Goal: Task Accomplishment & Management: Use online tool/utility

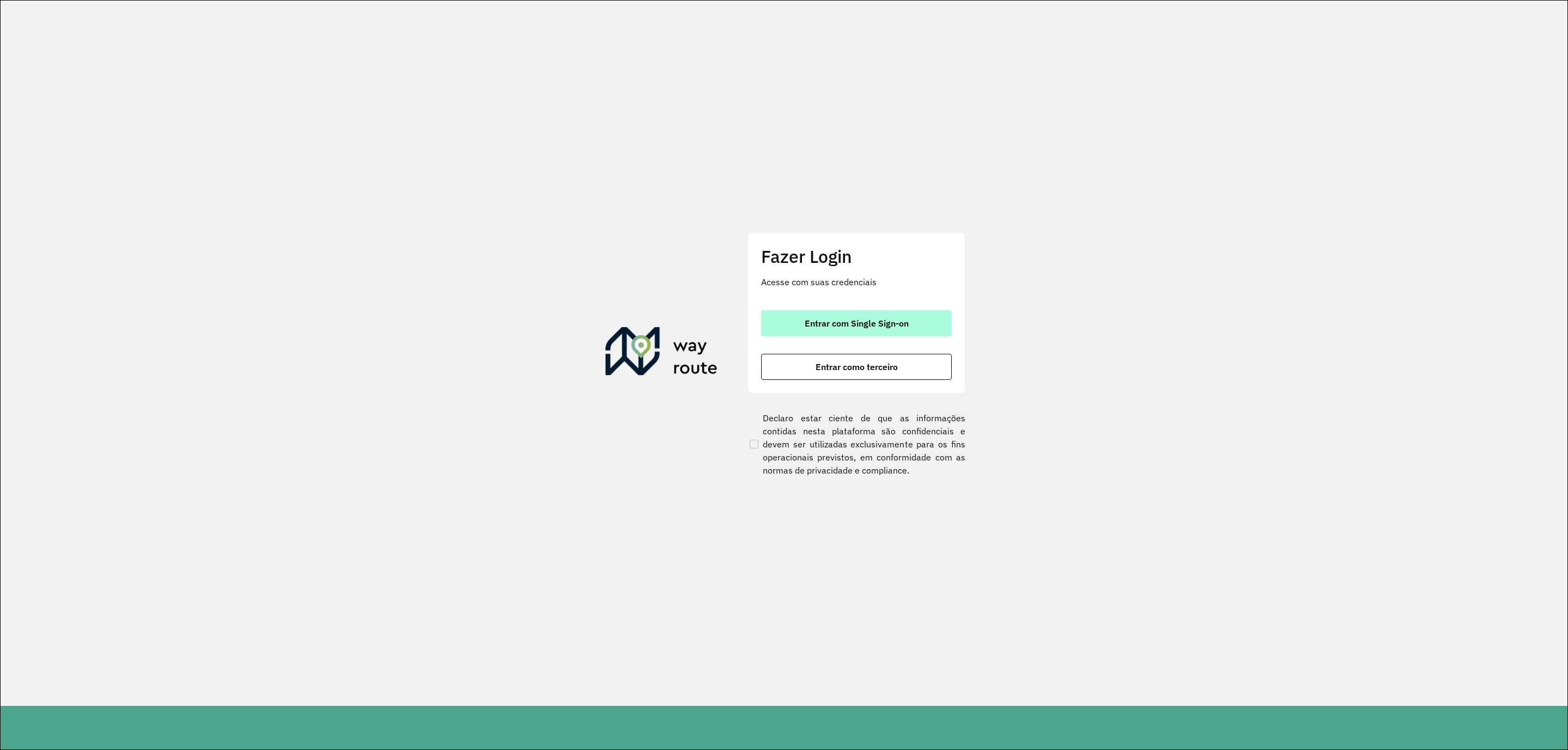
click at [832, 319] on span "Entrar com Single Sign-on" at bounding box center [857, 324] width 104 height 9
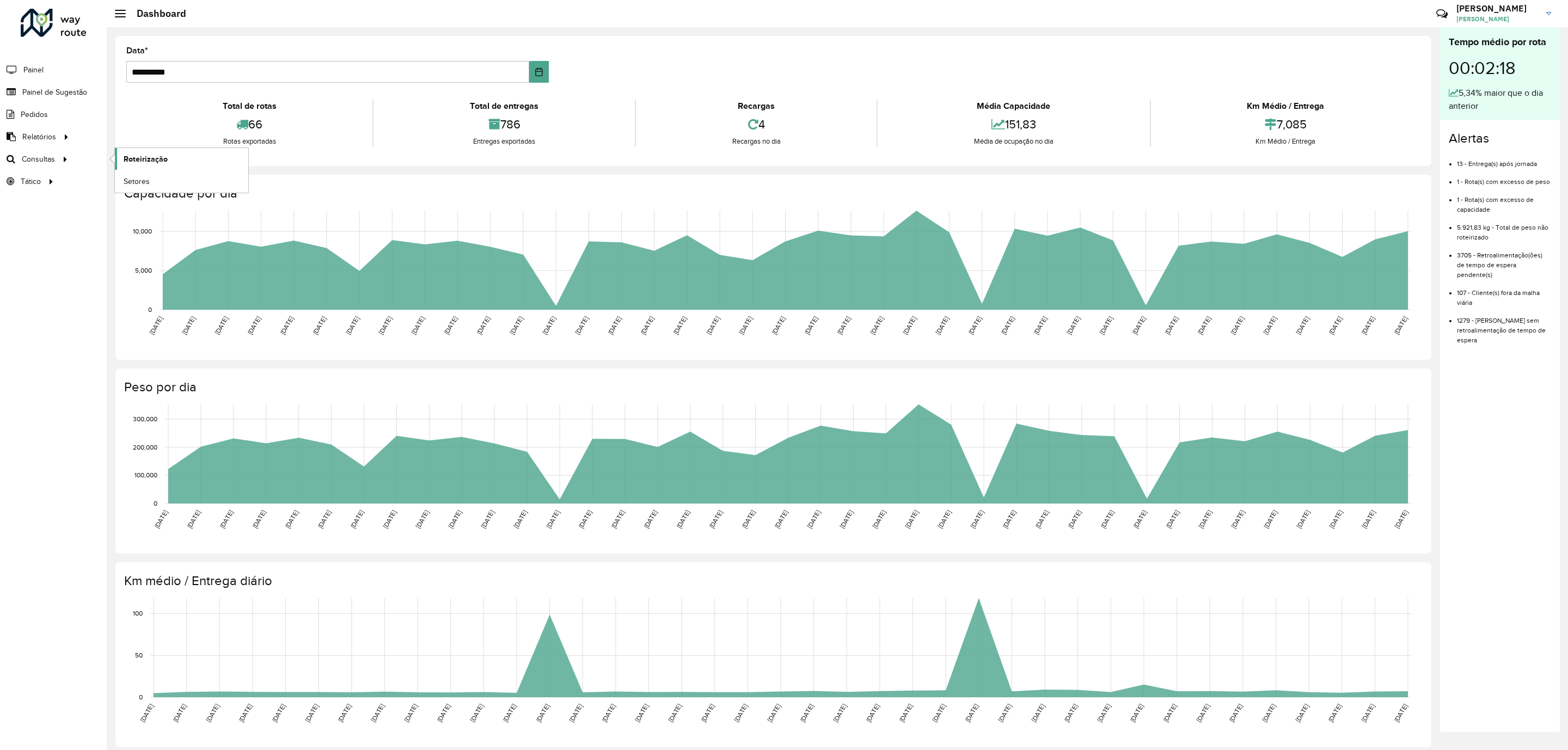
click at [145, 160] on span "Roteirização" at bounding box center [145, 159] width 44 height 11
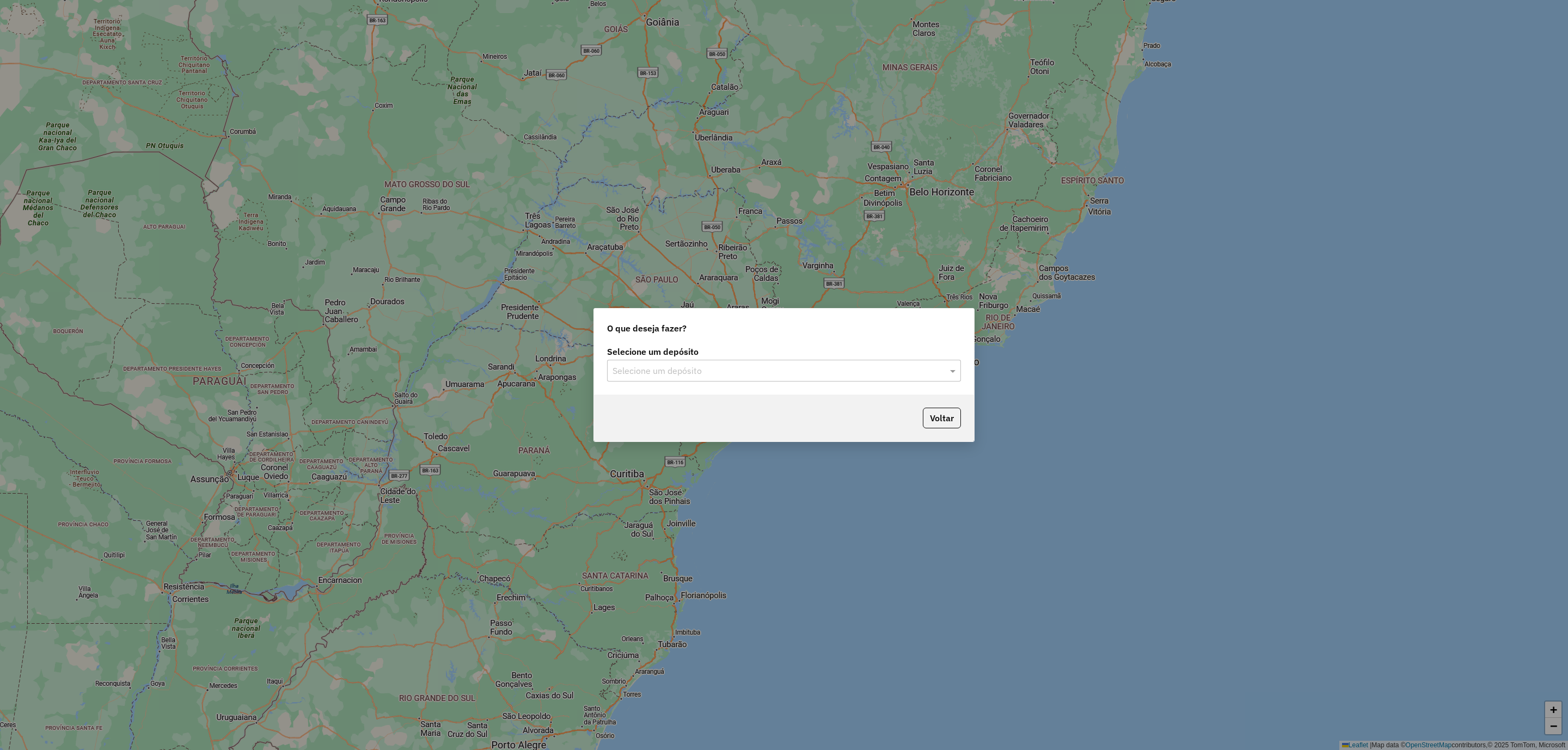
click at [686, 371] on input "text" at bounding box center [773, 371] width 321 height 13
click at [658, 399] on span "CDD [GEOGRAPHIC_DATA]" at bounding box center [665, 402] width 106 height 9
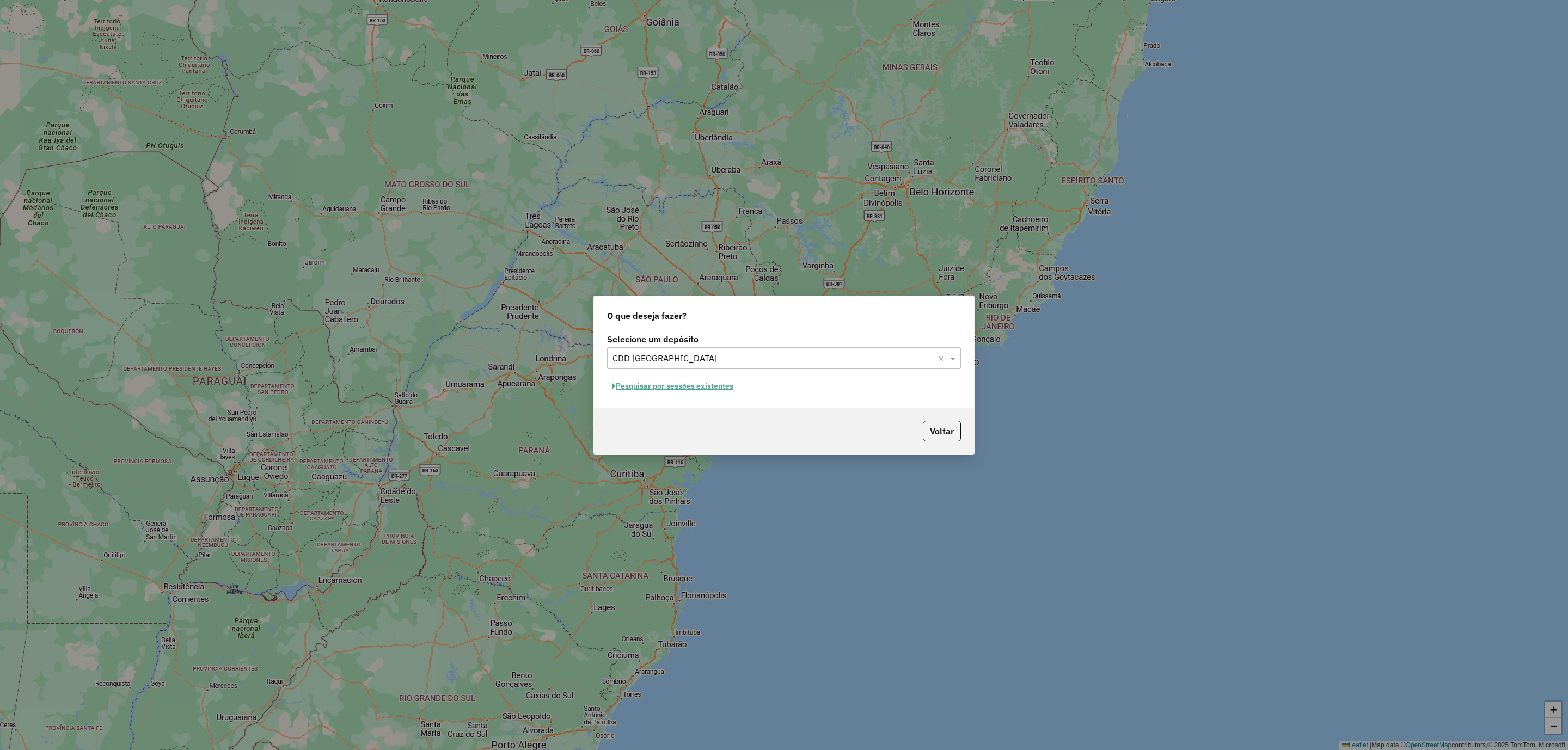
click at [670, 387] on button "Pesquisar por sessões existentes" at bounding box center [673, 386] width 131 height 17
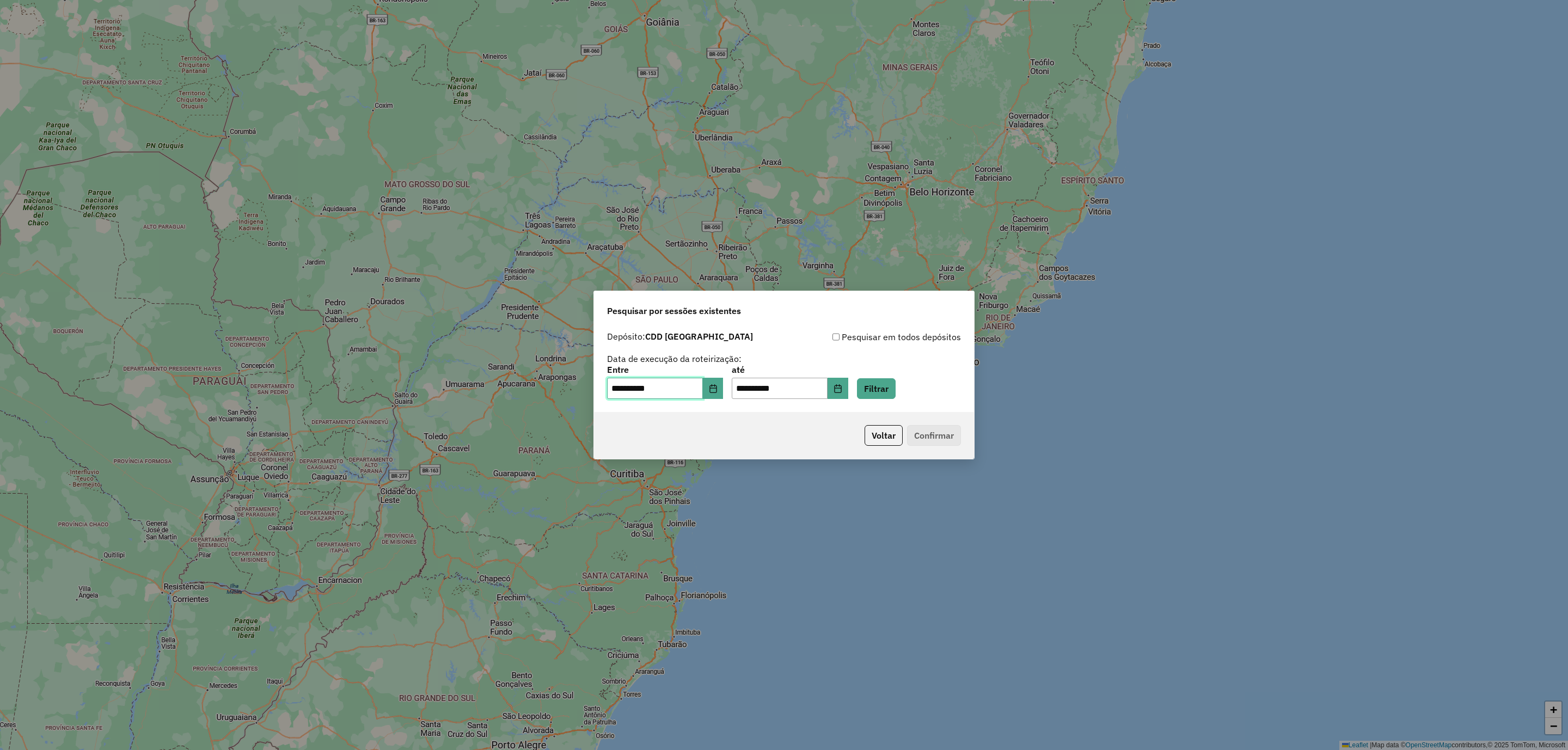
click at [686, 384] on input "**********" at bounding box center [655, 388] width 96 height 22
click at [722, 382] on button "Choose Date" at bounding box center [713, 388] width 20 height 22
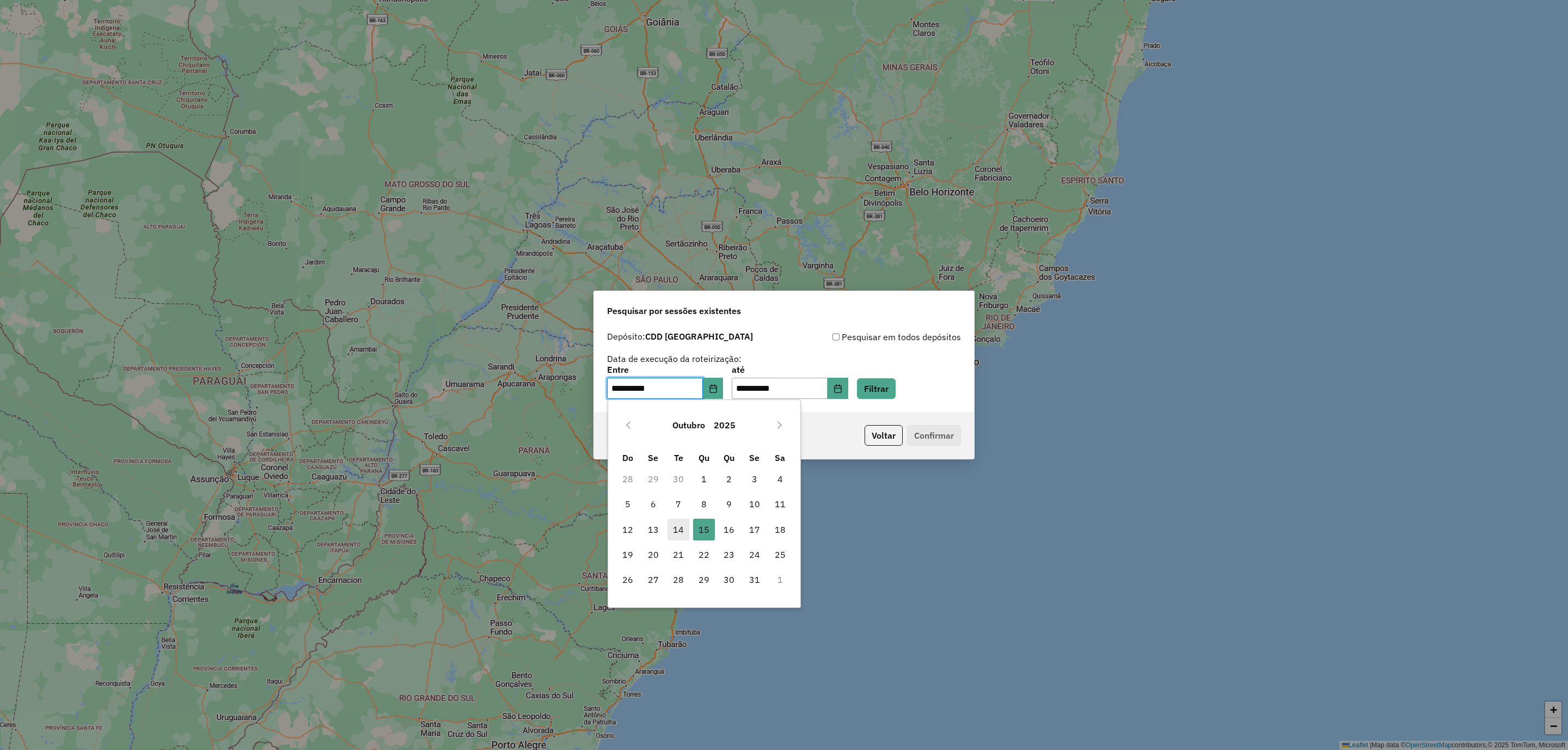
click at [678, 531] on span "14" at bounding box center [678, 529] width 22 height 22
type input "**********"
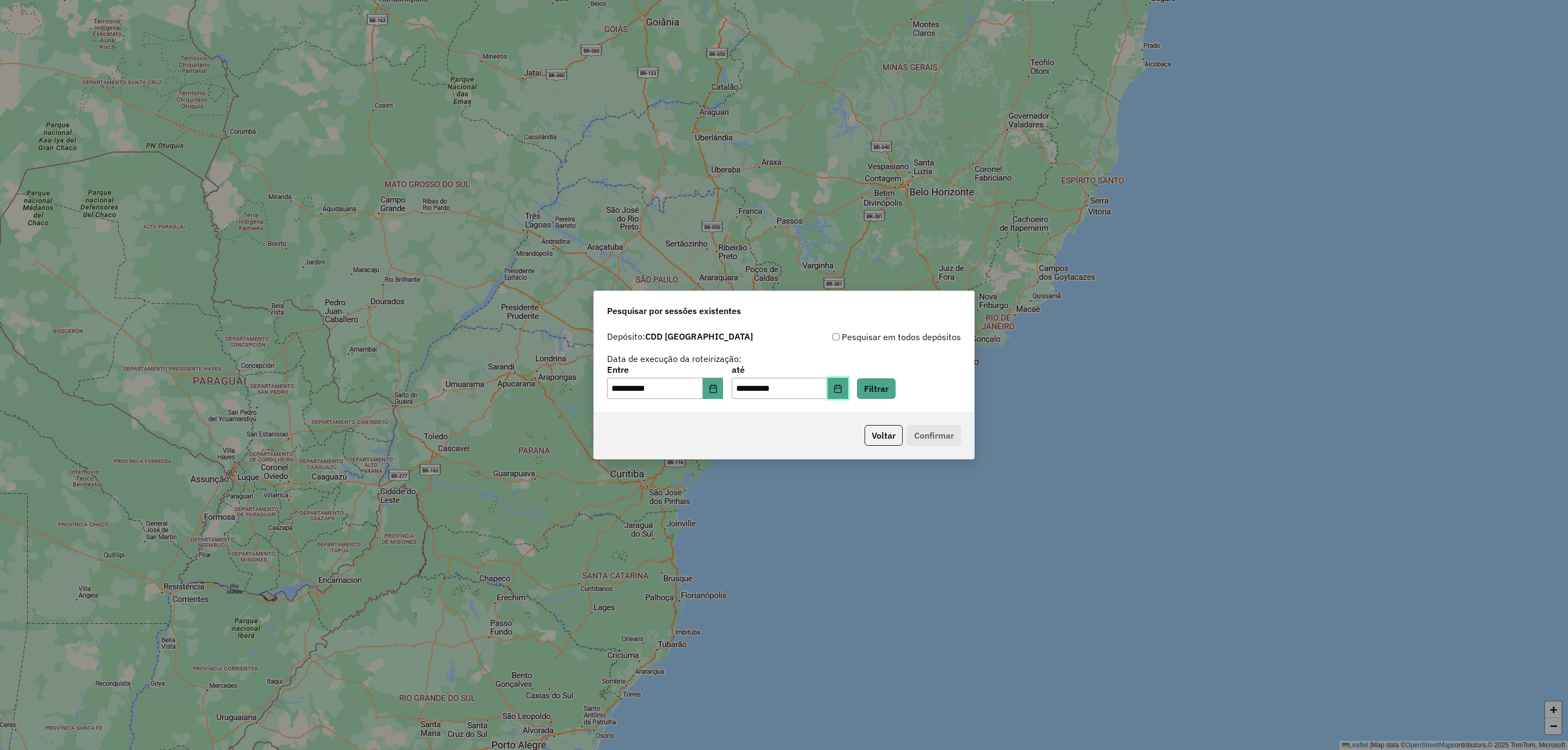
click at [841, 392] on icon "Choose Date" at bounding box center [837, 389] width 7 height 9
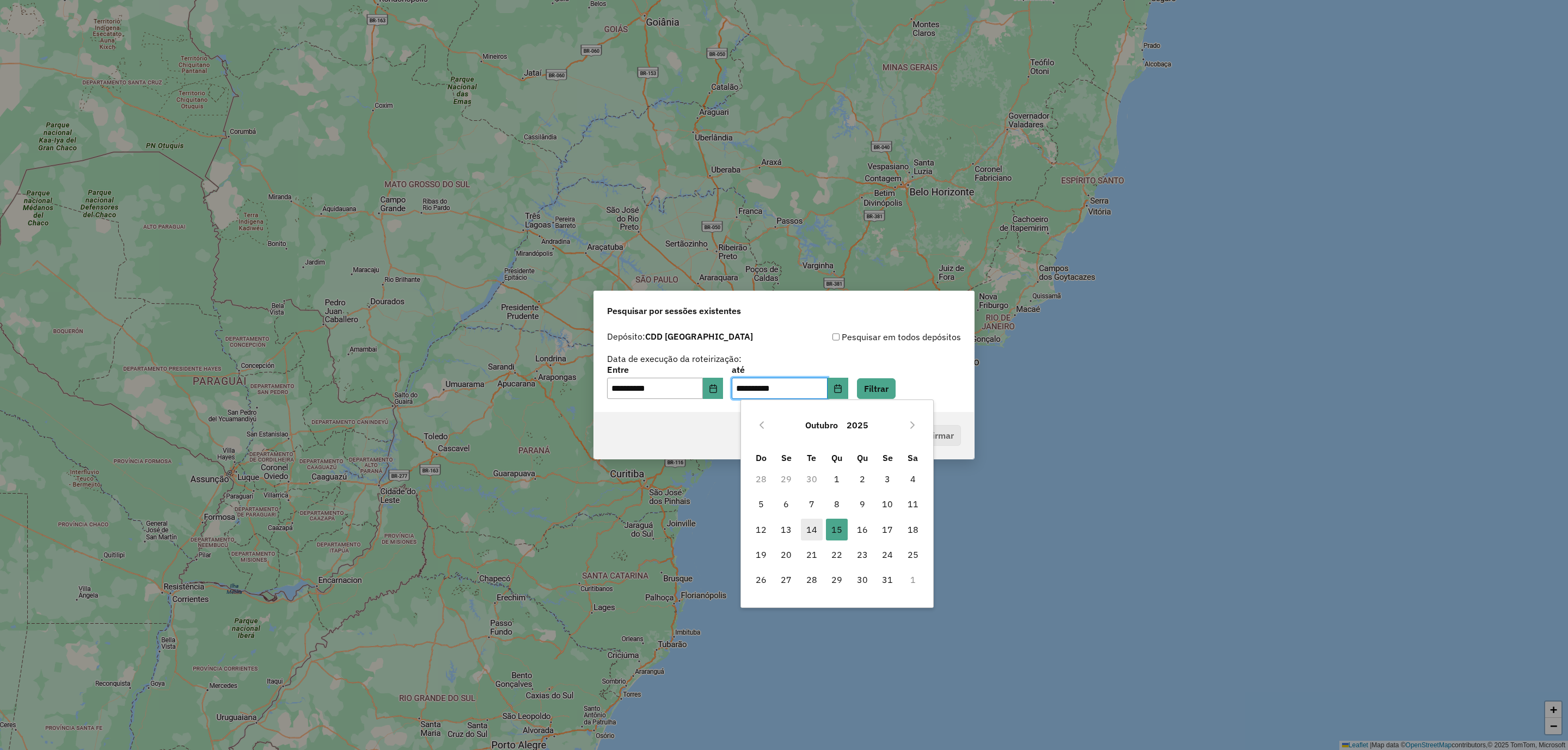
click at [810, 524] on span "14" at bounding box center [812, 529] width 22 height 22
type input "**********"
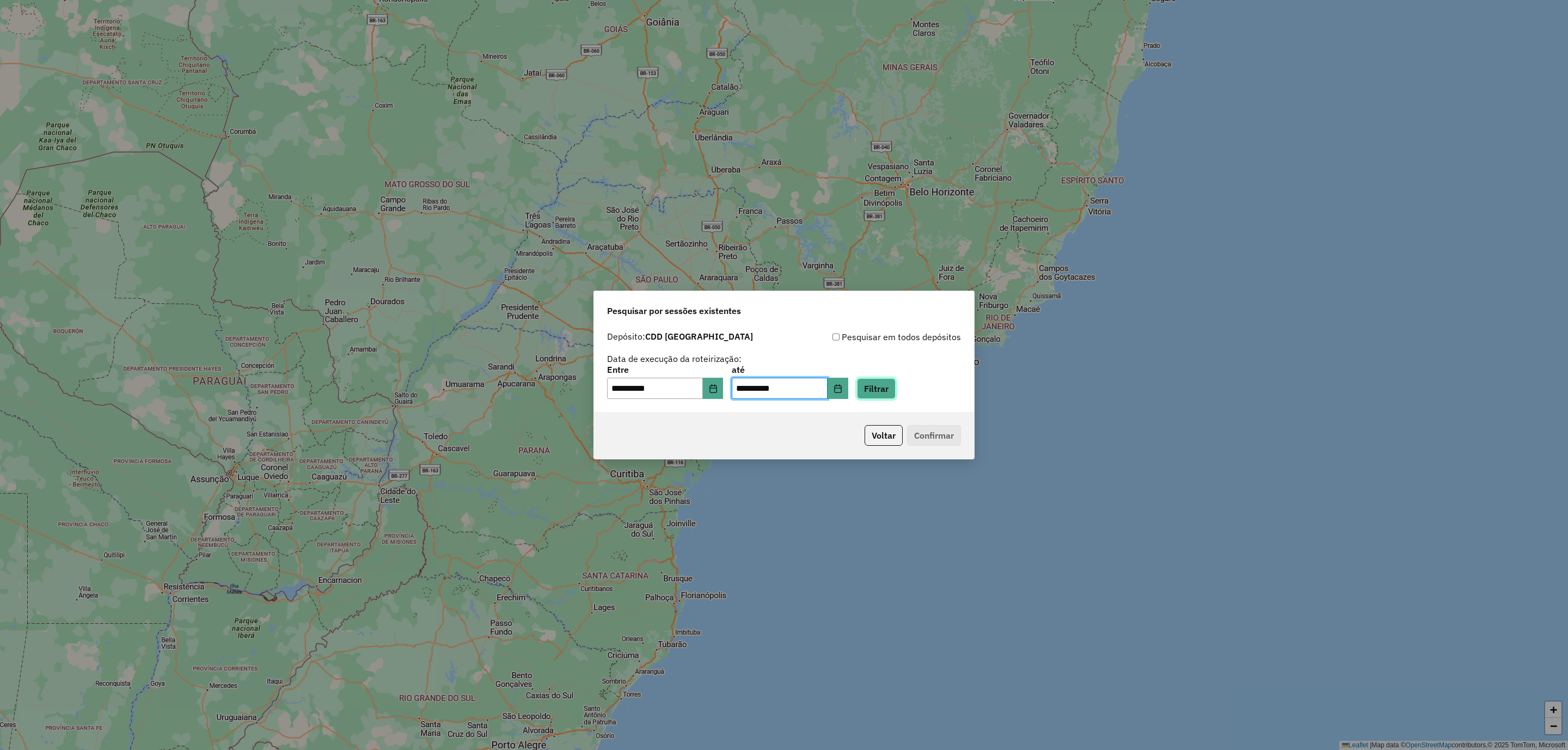
click at [895, 387] on button "Filtrar" at bounding box center [876, 388] width 38 height 20
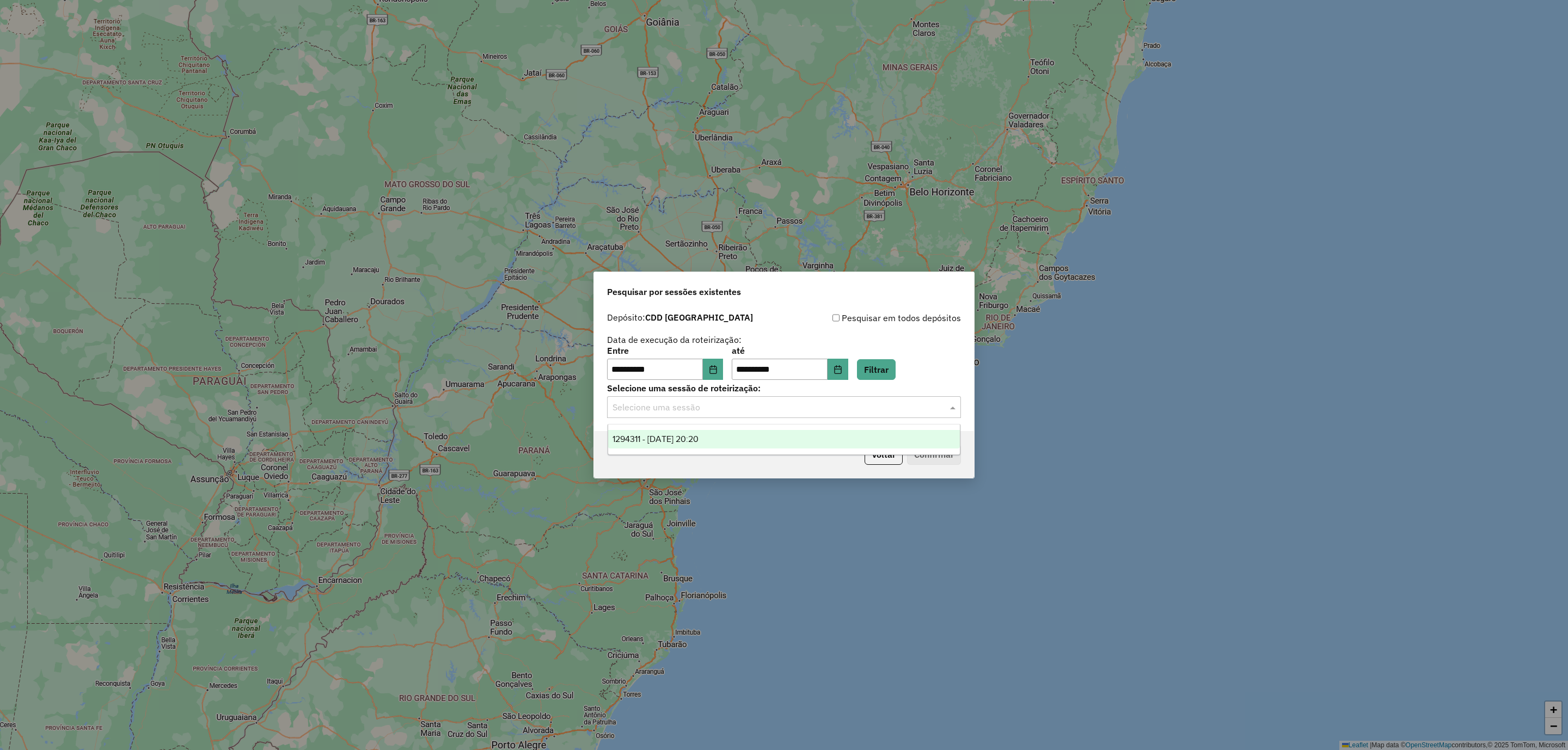
click at [735, 410] on input "text" at bounding box center [773, 407] width 321 height 13
click at [699, 435] on span "1294311 - 14/10/2025 20:20" at bounding box center [655, 439] width 86 height 9
click at [931, 454] on button "Confirmar" at bounding box center [934, 454] width 54 height 20
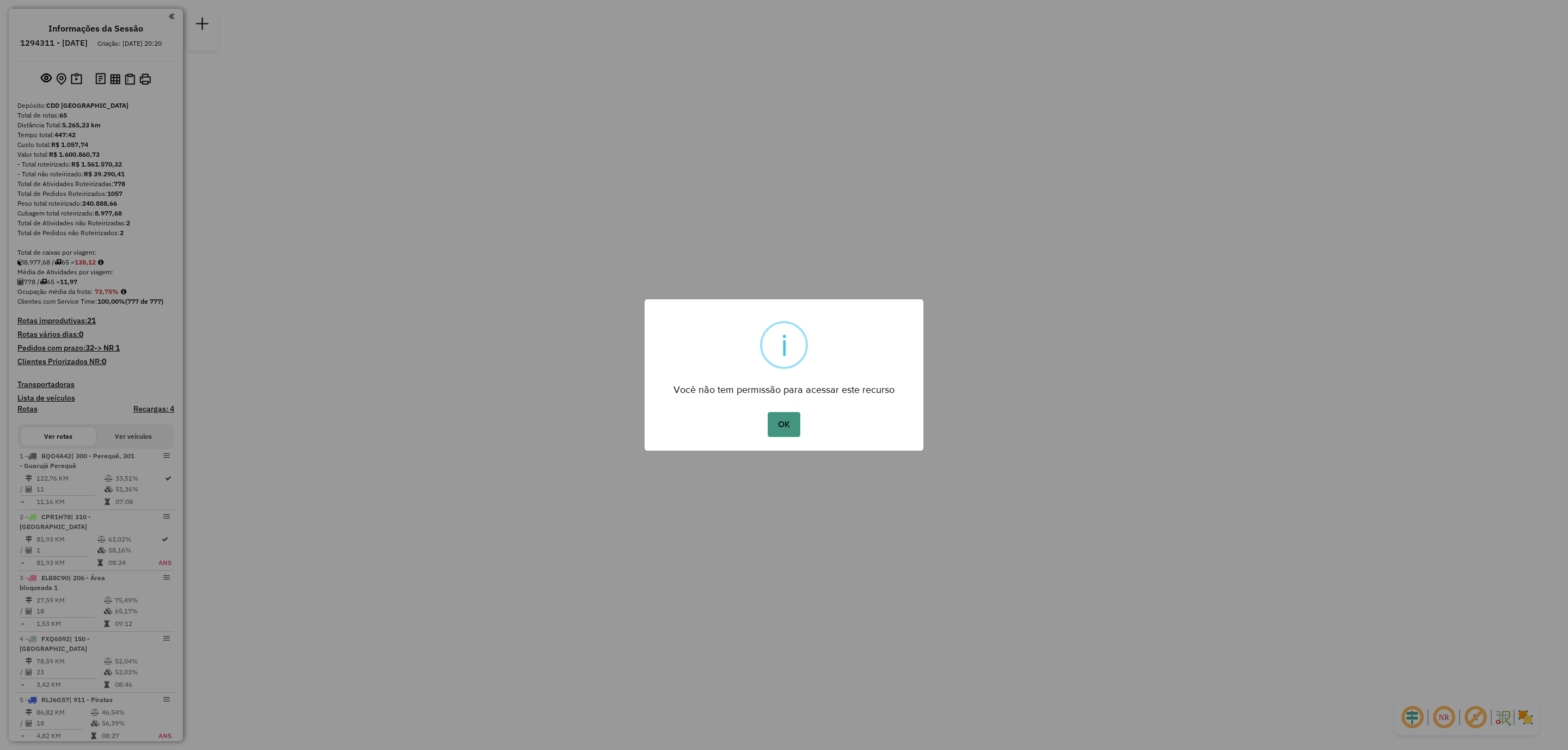
click at [783, 423] on button "OK" at bounding box center [784, 425] width 32 height 25
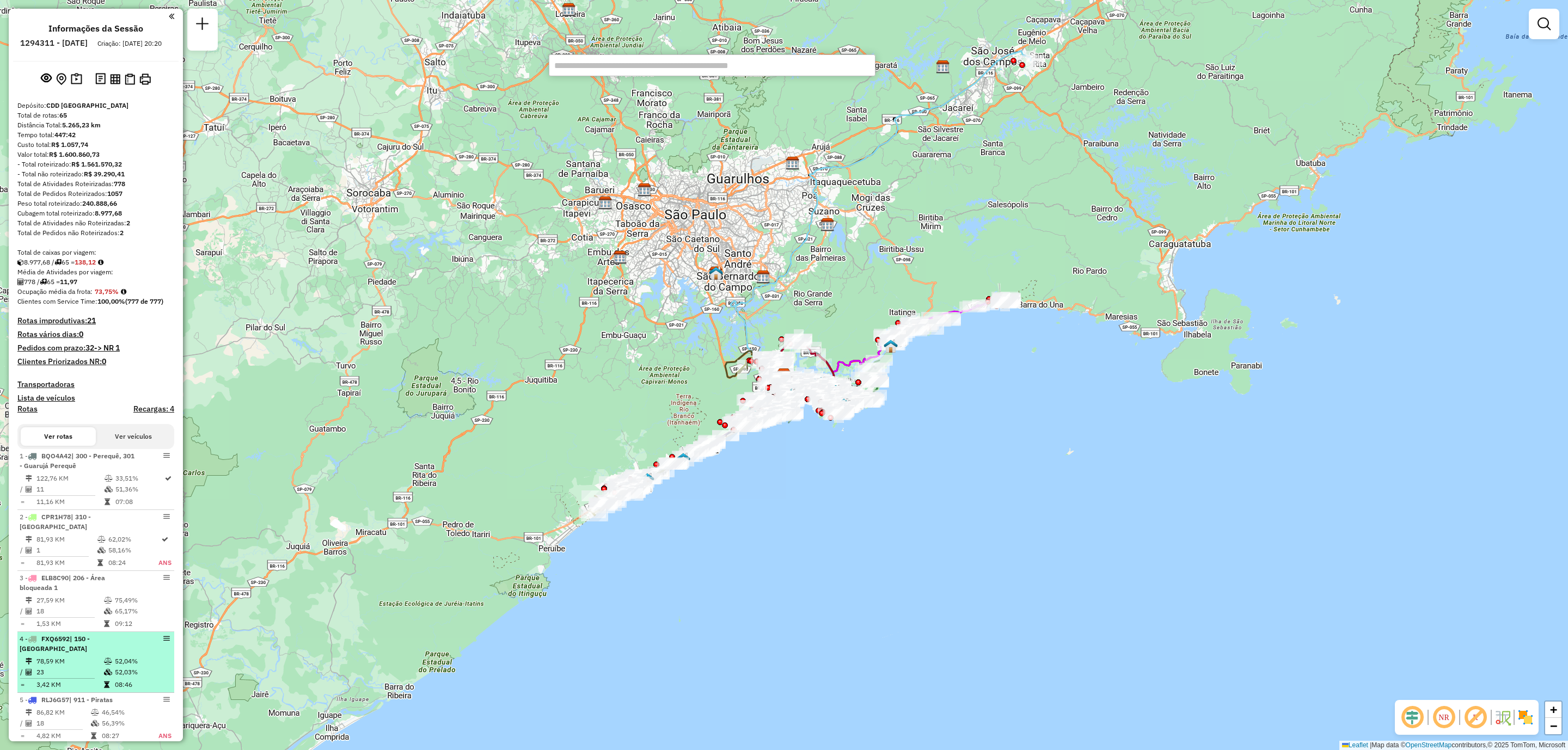
click at [150, 654] on div "4 - FXQ6592 | 150 - Nova Mariana" at bounding box center [96, 644] width 153 height 20
select select "**********"
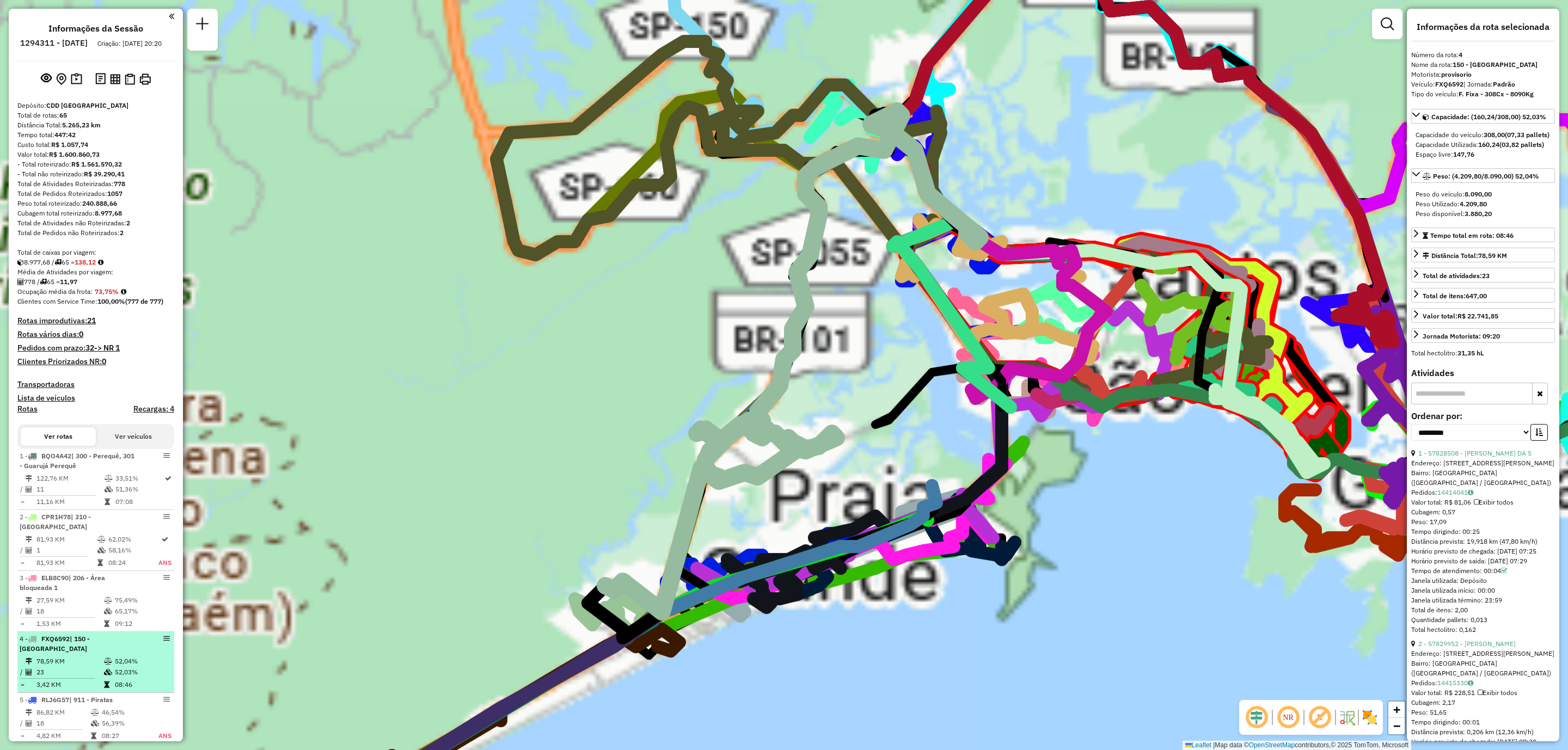
click at [163, 642] on em at bounding box center [166, 638] width 7 height 7
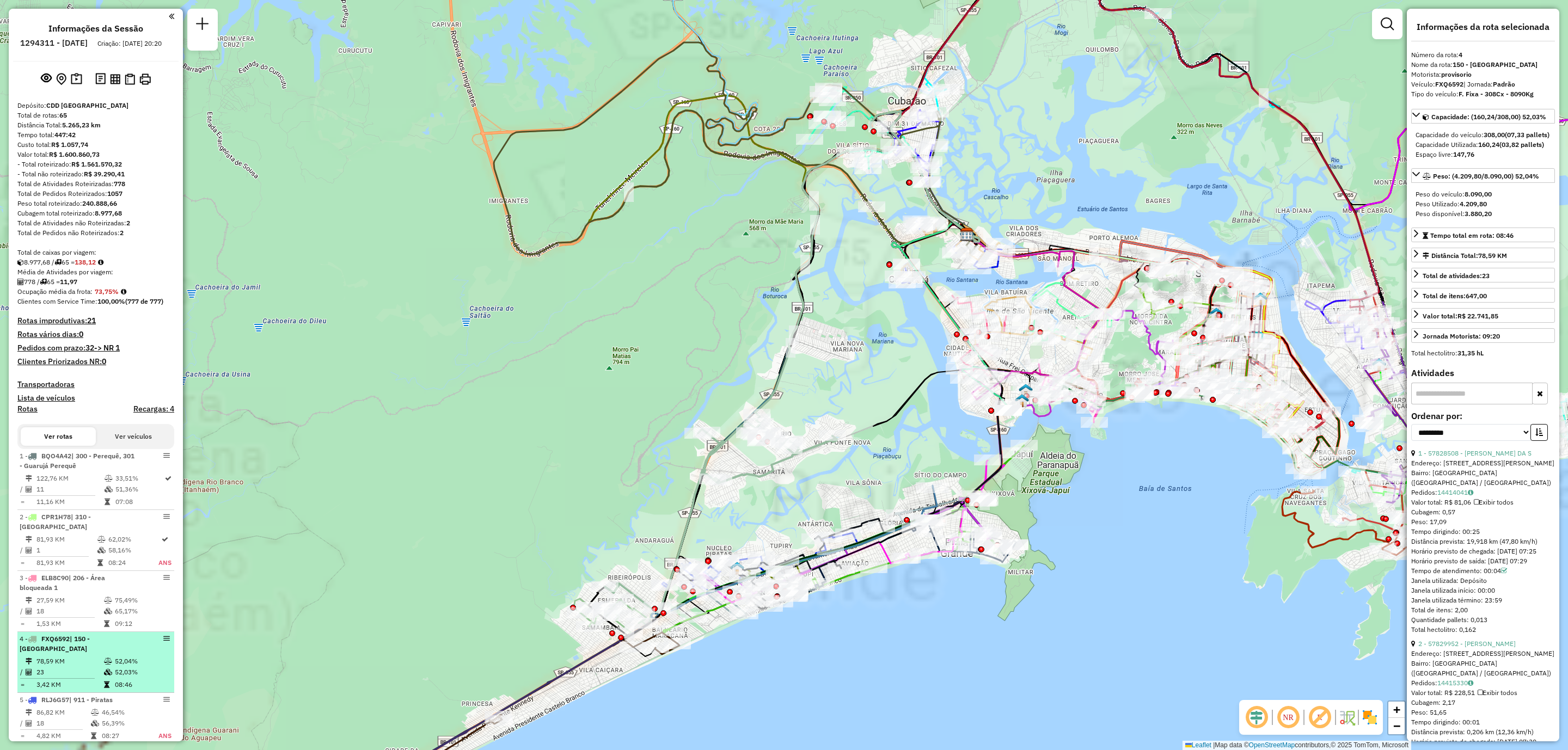
click at [163, 642] on em at bounding box center [166, 638] width 7 height 7
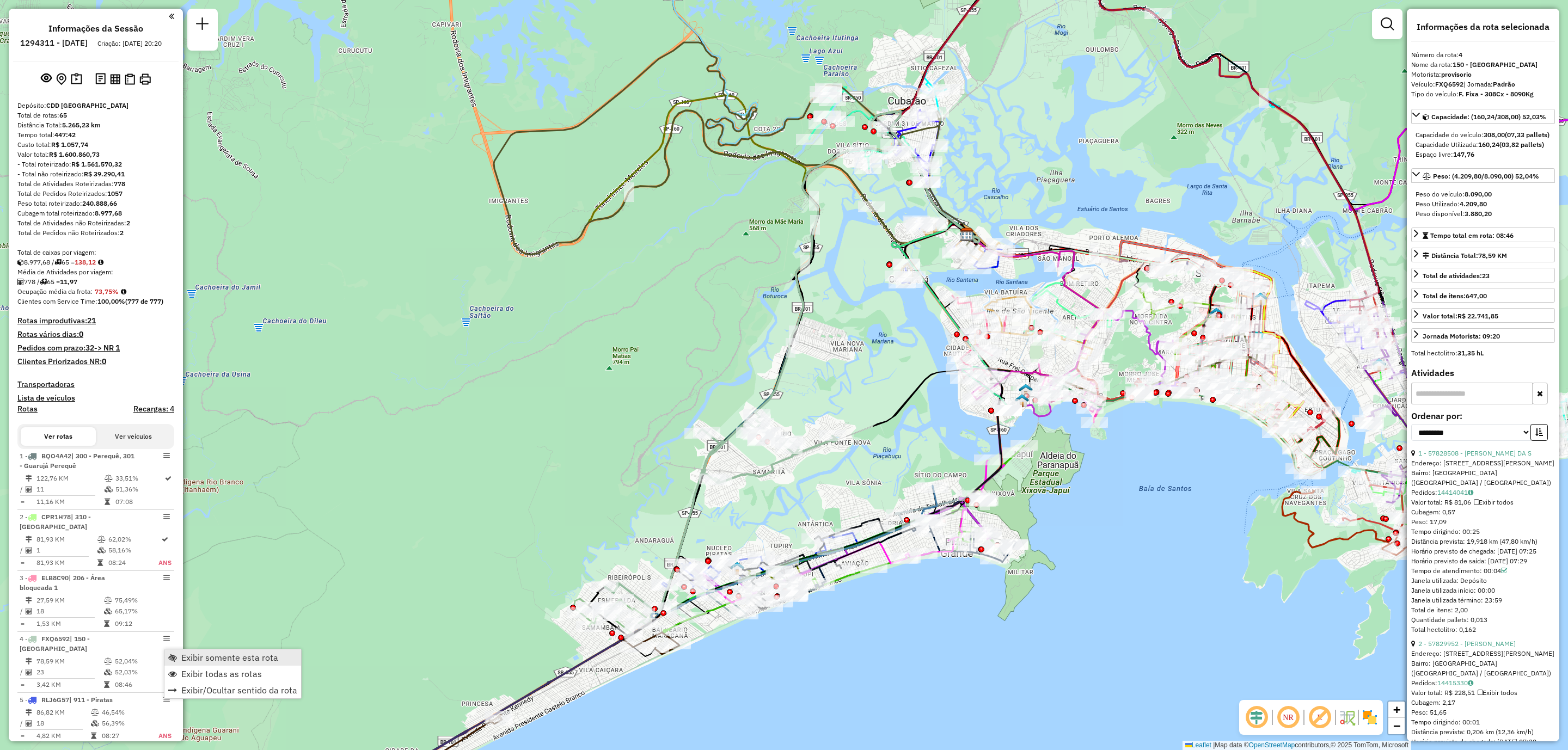
click at [185, 661] on span "Exibir somente esta rota" at bounding box center [229, 658] width 97 height 9
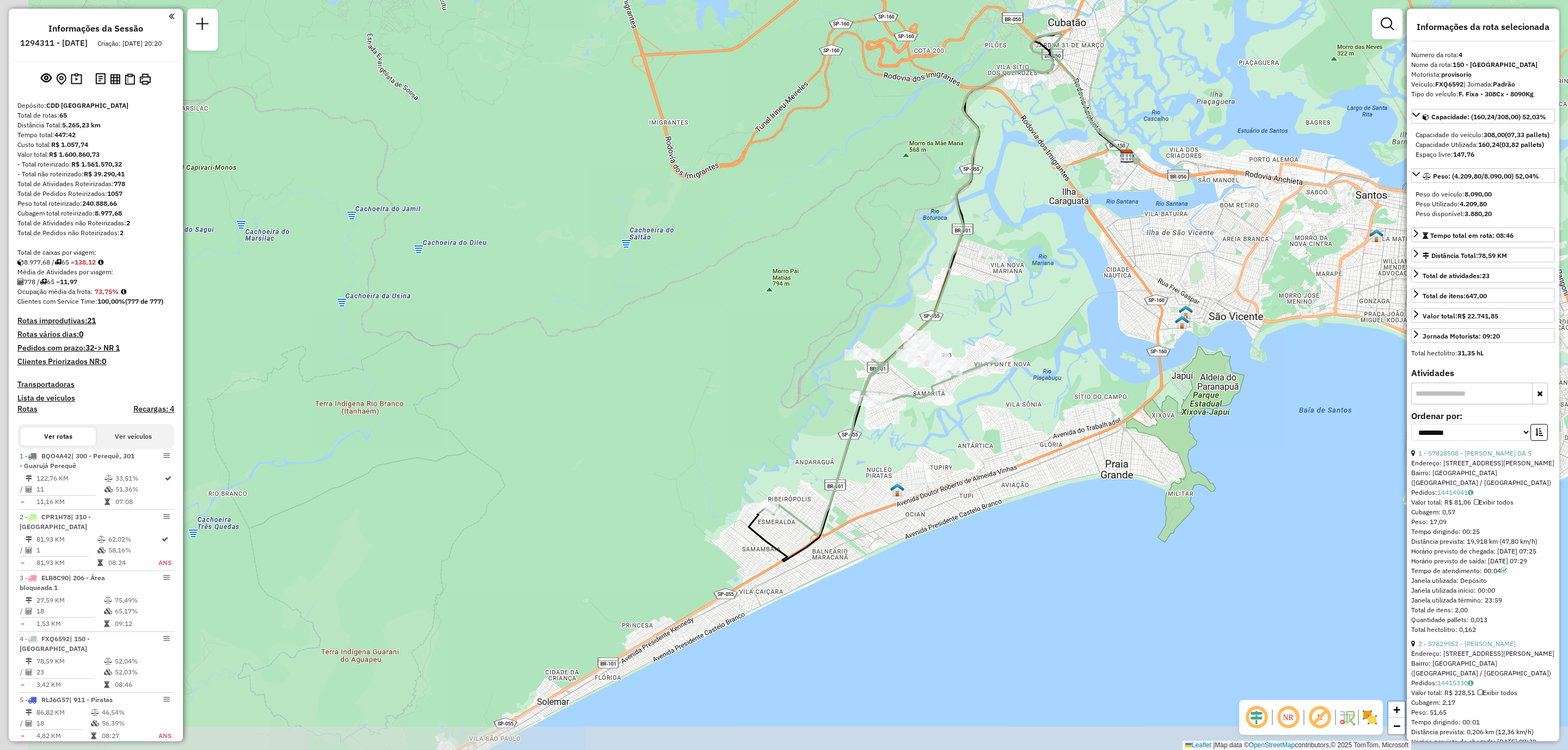
drag, startPoint x: 461, startPoint y: 474, endPoint x: 626, endPoint y: 395, distance: 182.9
click at [626, 395] on div "Janela de atendimento Grade de atendimento Capacidade Transportadoras Veículos …" at bounding box center [784, 375] width 1568 height 750
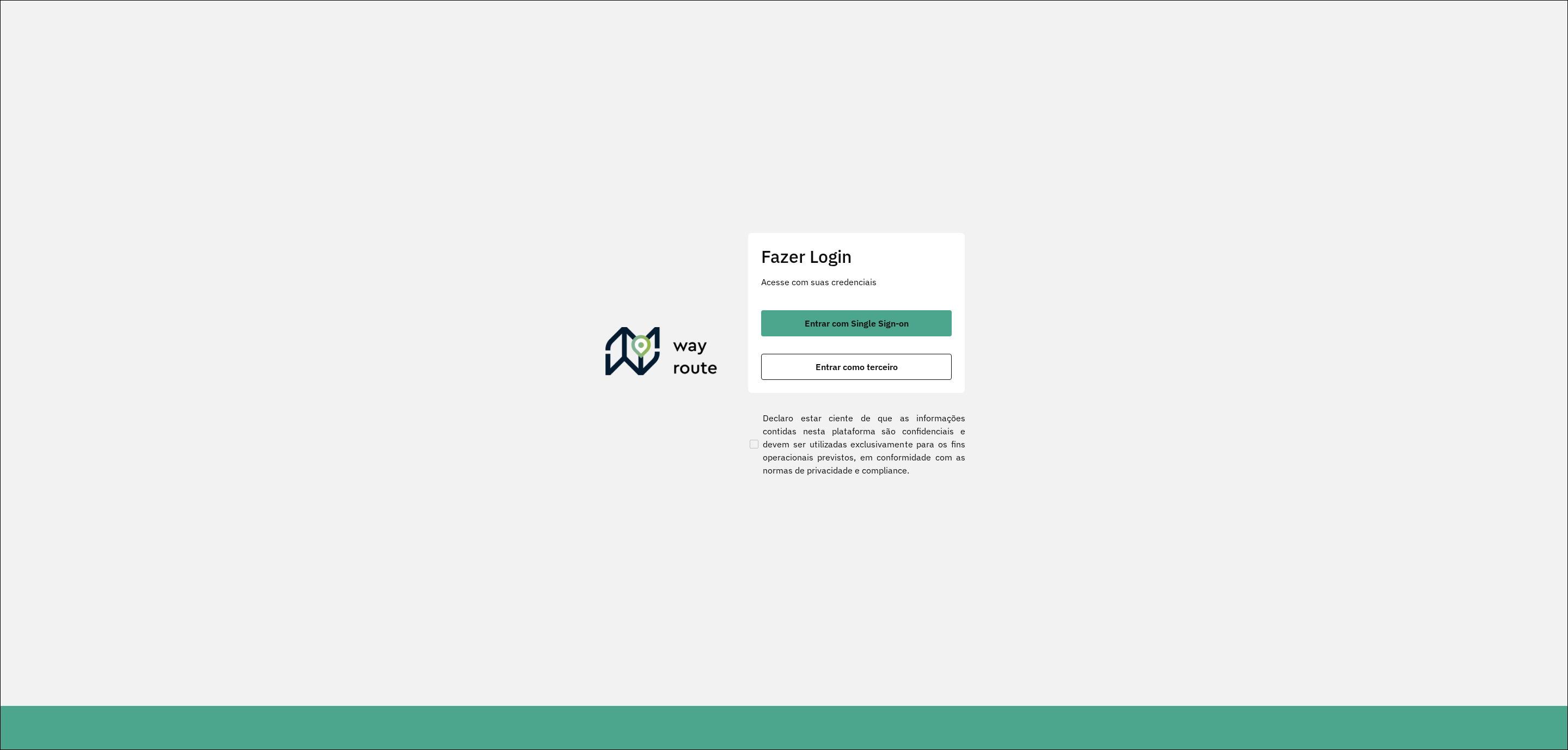
click at [835, 319] on span "Entrar com Single Sign-on" at bounding box center [857, 324] width 104 height 9
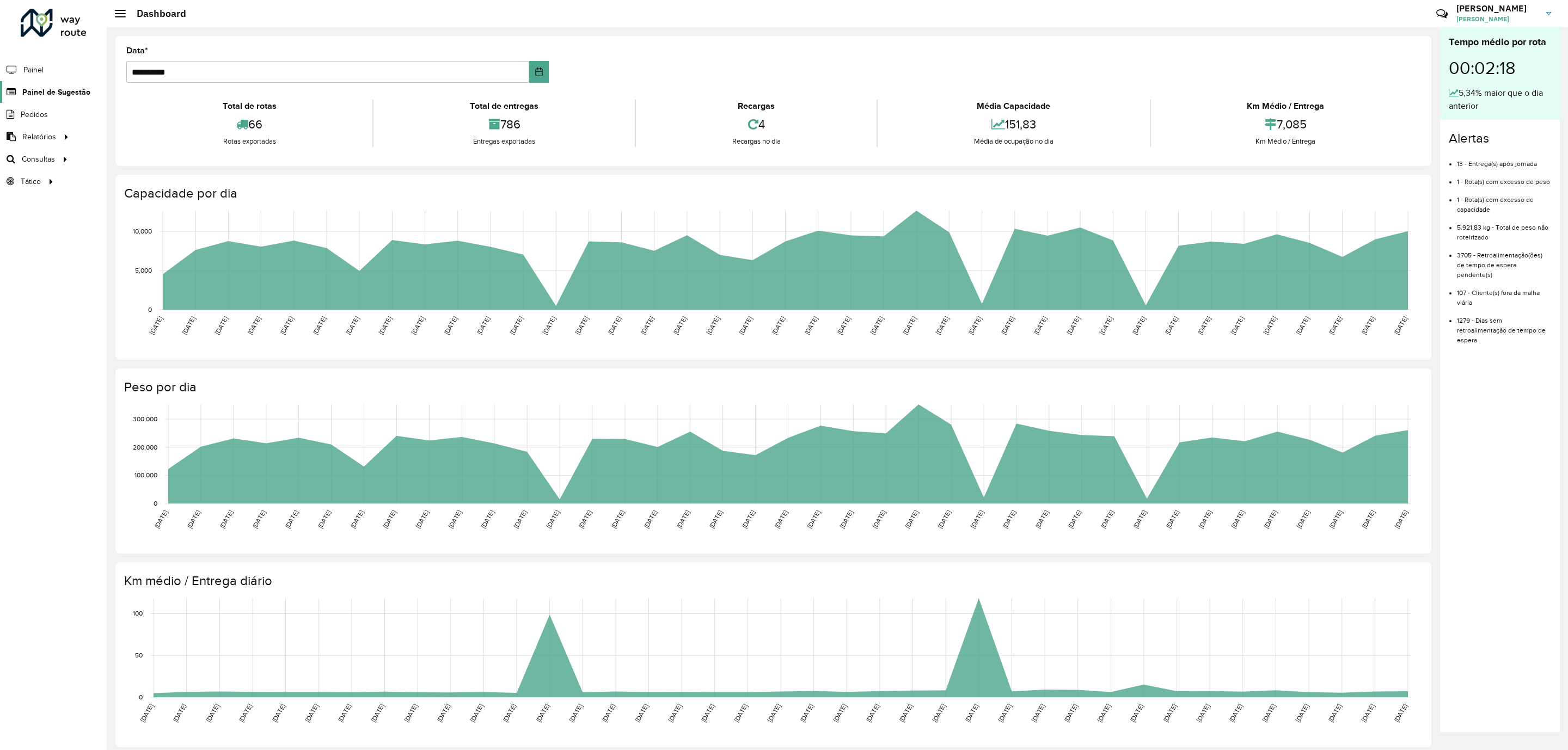
click at [36, 88] on span "Painel de Sugestão" at bounding box center [56, 92] width 68 height 11
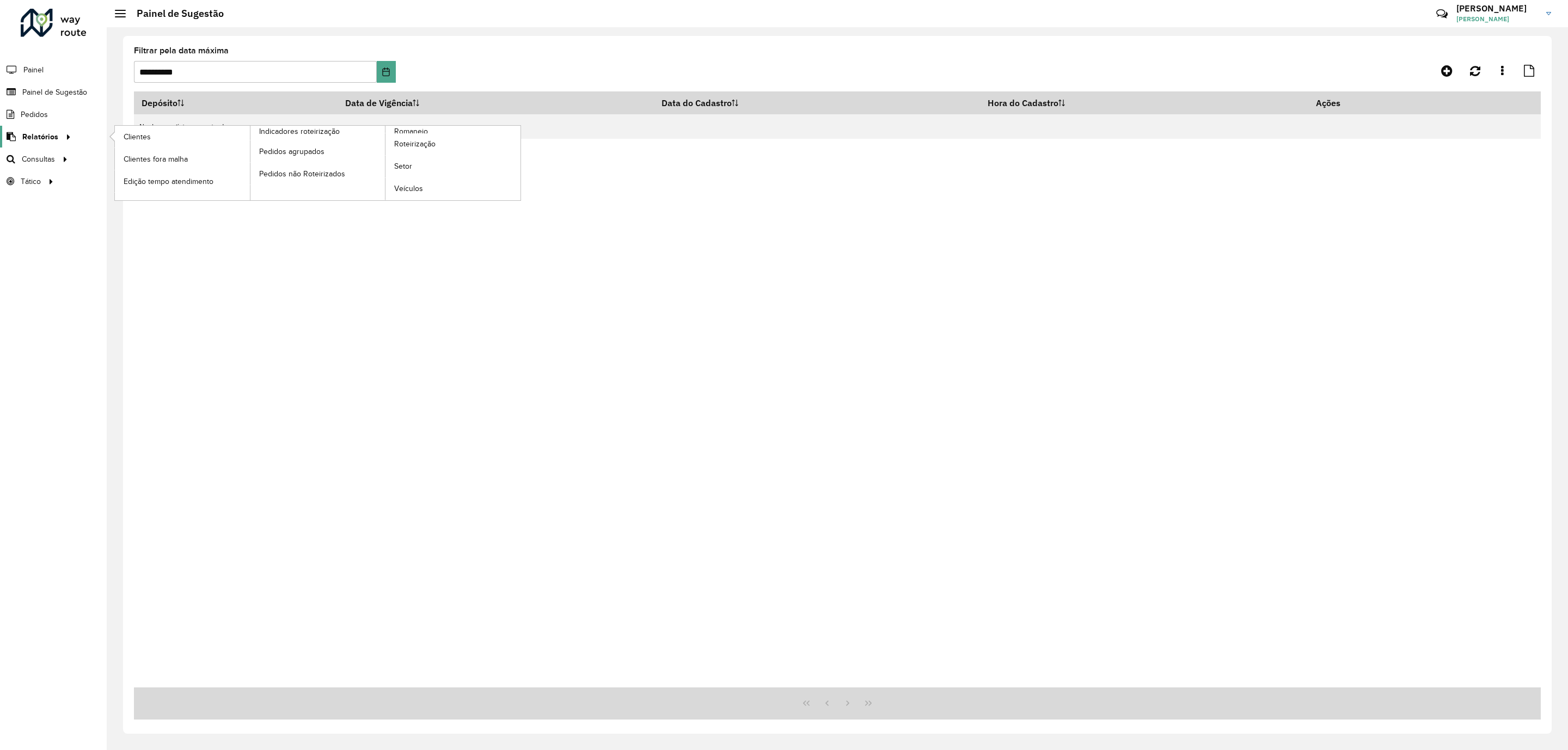
click at [34, 136] on span "Relatórios" at bounding box center [40, 137] width 36 height 11
click at [59, 95] on span "Painel de Sugestão" at bounding box center [56, 92] width 68 height 11
click at [394, 80] on button "Choose Date" at bounding box center [386, 71] width 19 height 22
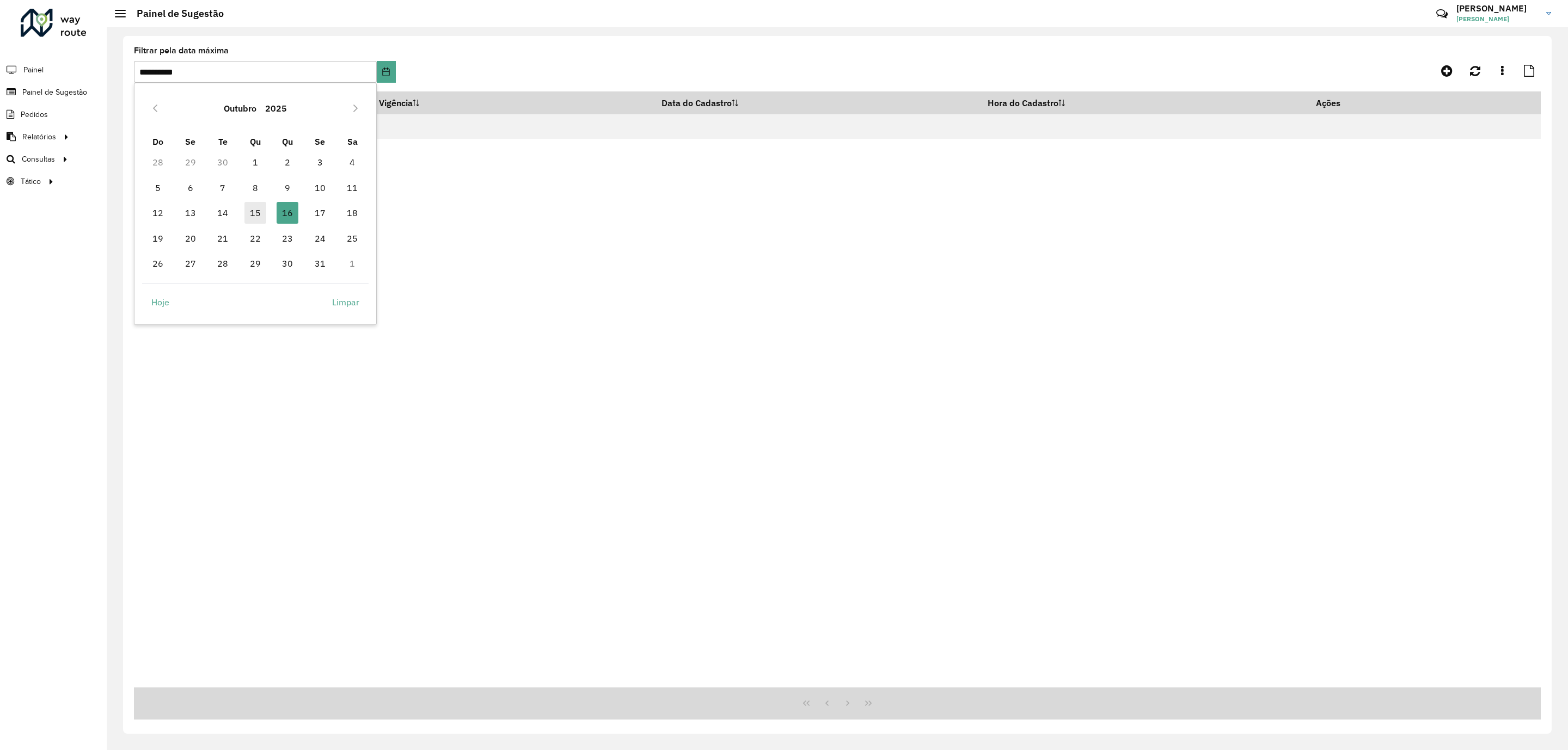
click at [250, 216] on span "15" at bounding box center [255, 213] width 22 height 22
type input "**********"
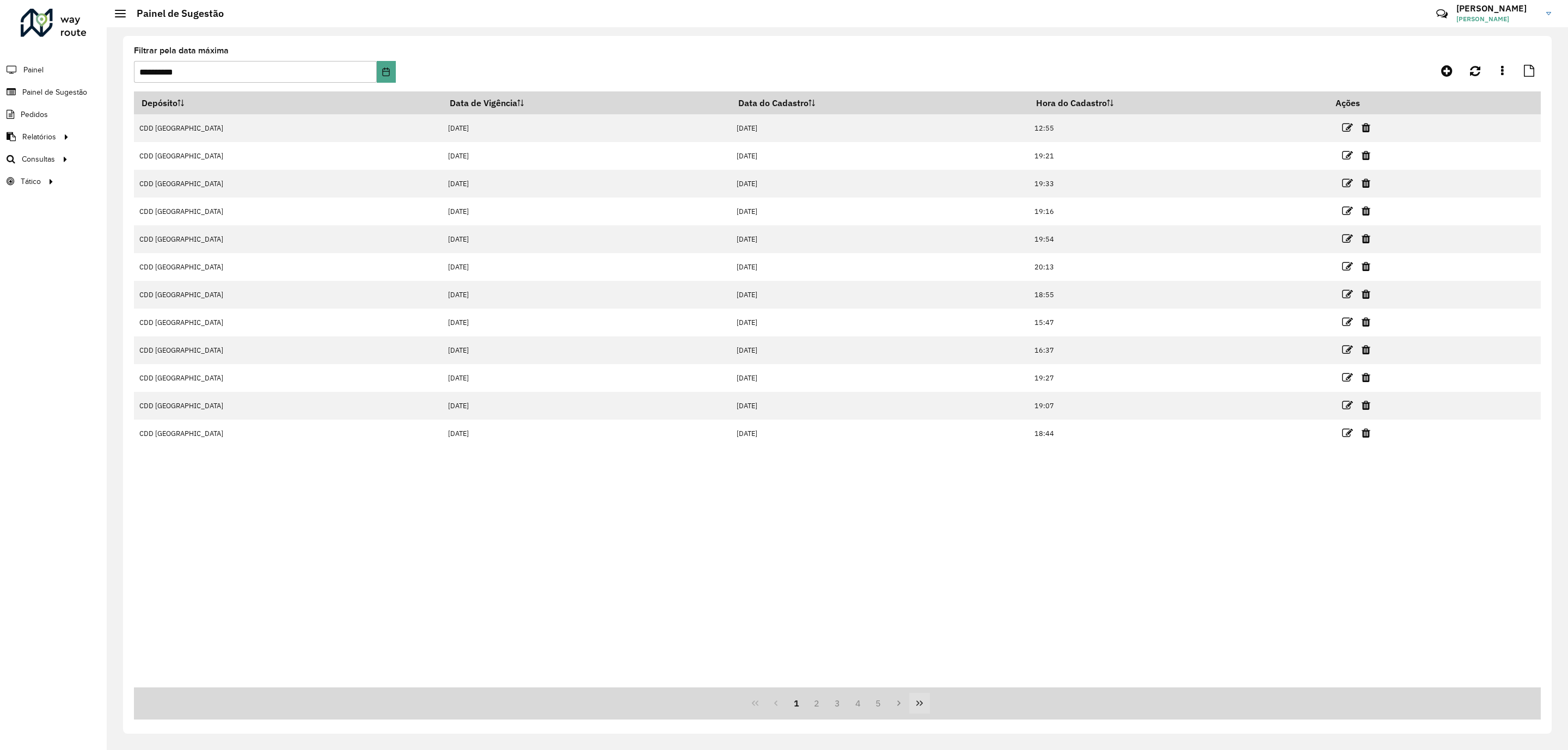
click at [921, 700] on icon "Last Page" at bounding box center [919, 703] width 9 height 9
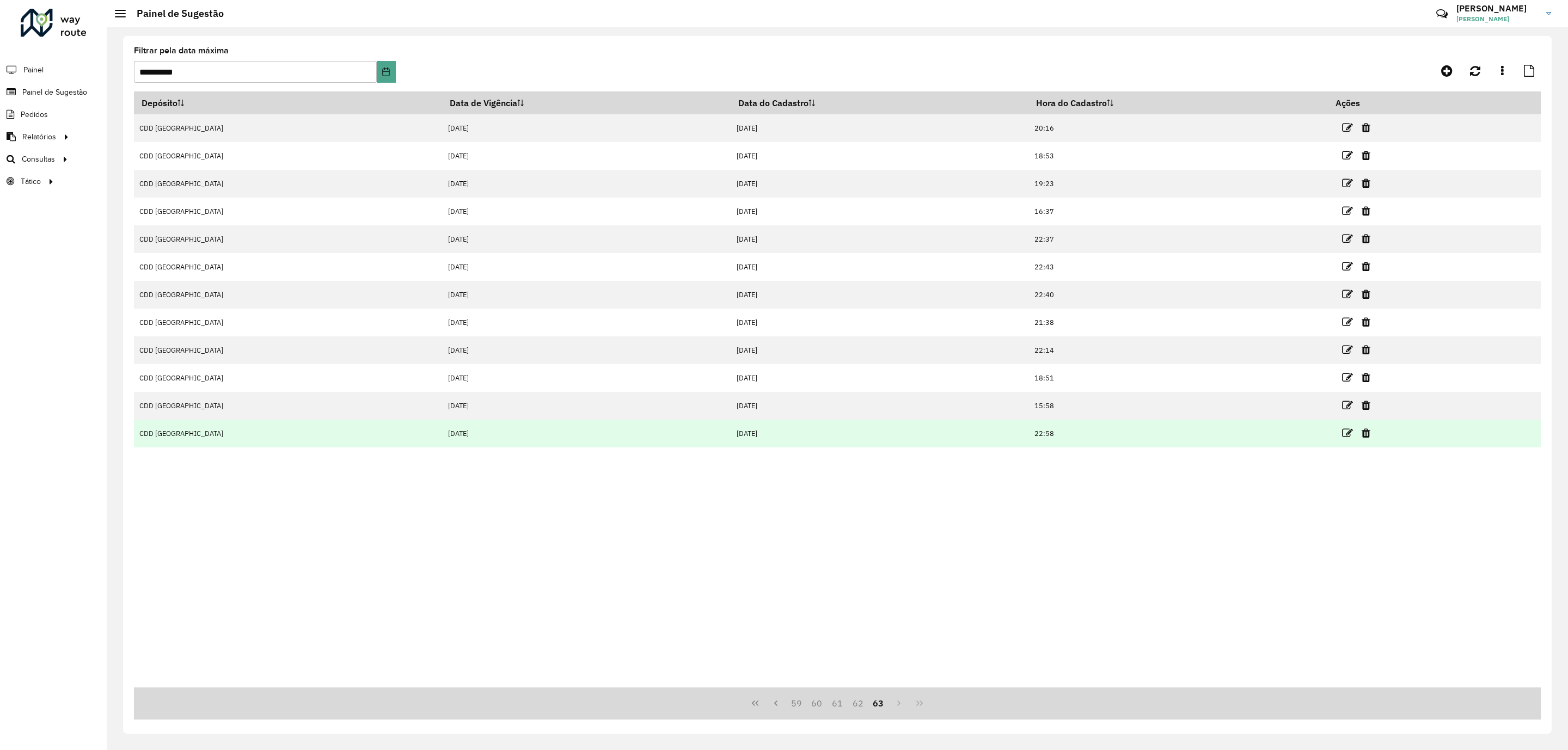
click at [1342, 440] on link at bounding box center [1347, 433] width 11 height 15
